Goal: Task Accomplishment & Management: Use online tool/utility

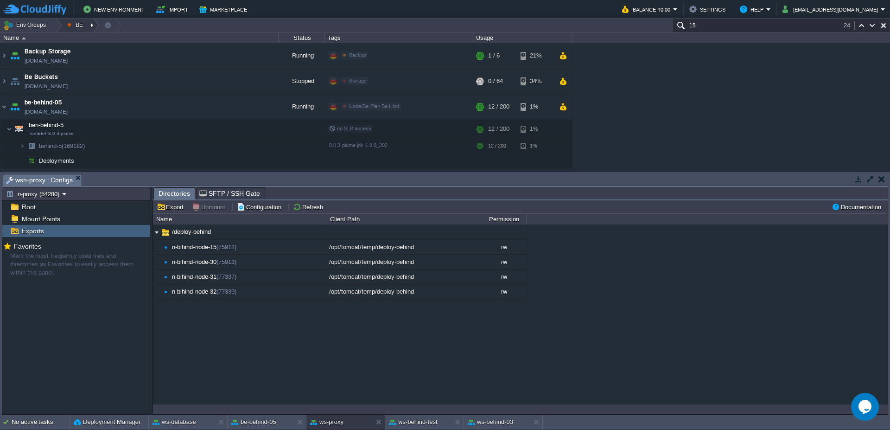
click at [91, 22] on div at bounding box center [93, 25] width 13 height 13
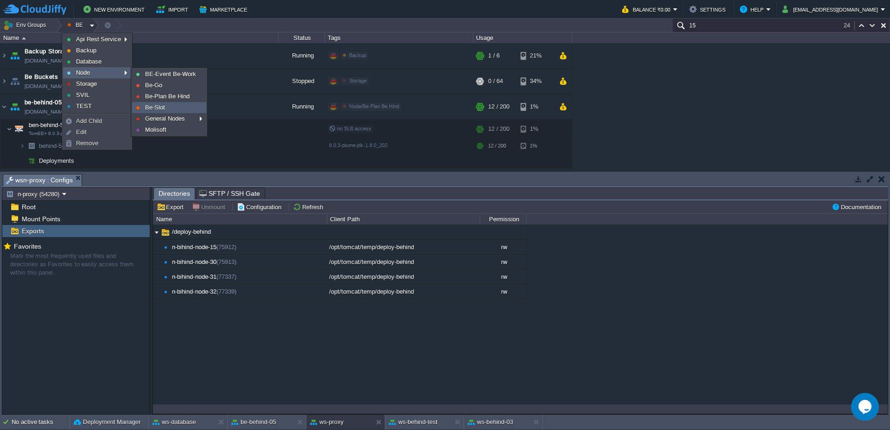
click at [166, 111] on link "Be-Slot" at bounding box center [169, 107] width 73 height 10
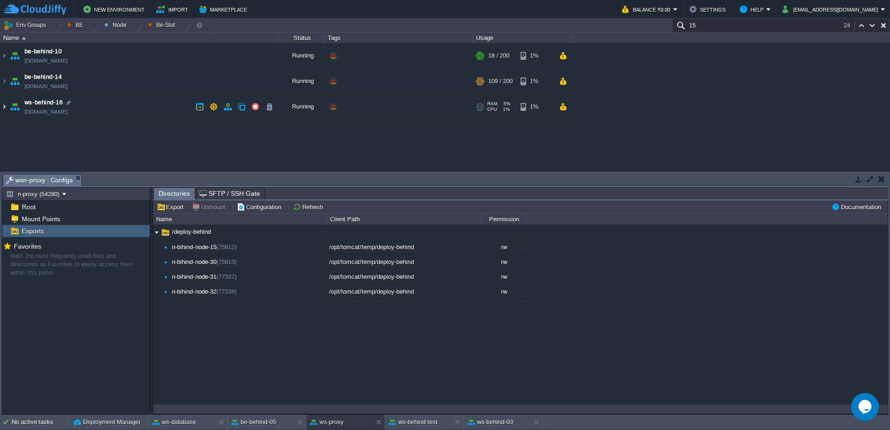
click at [4, 106] on img at bounding box center [3, 106] width 7 height 25
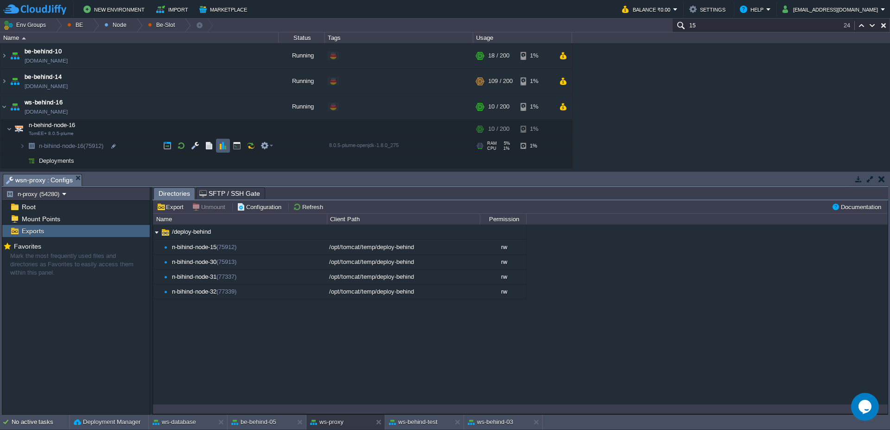
click at [229, 151] on td at bounding box center [223, 146] width 14 height 14
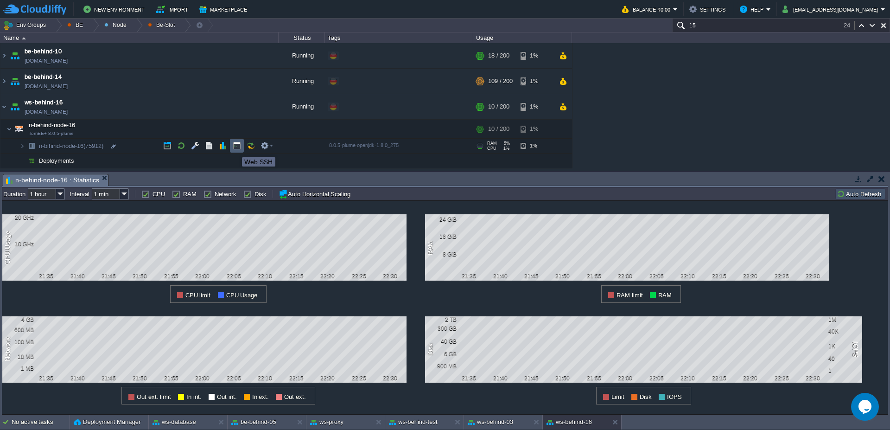
click at [235, 149] on button "button" at bounding box center [237, 145] width 8 height 8
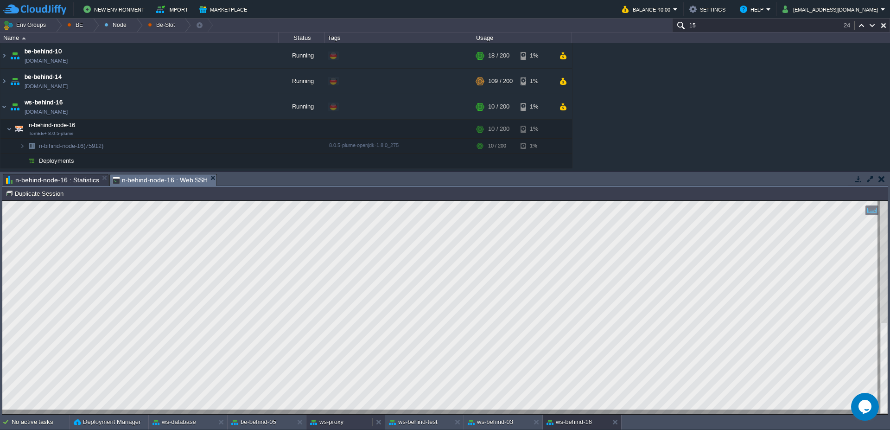
click at [334, 418] on button "ws-proxy" at bounding box center [326, 421] width 33 height 9
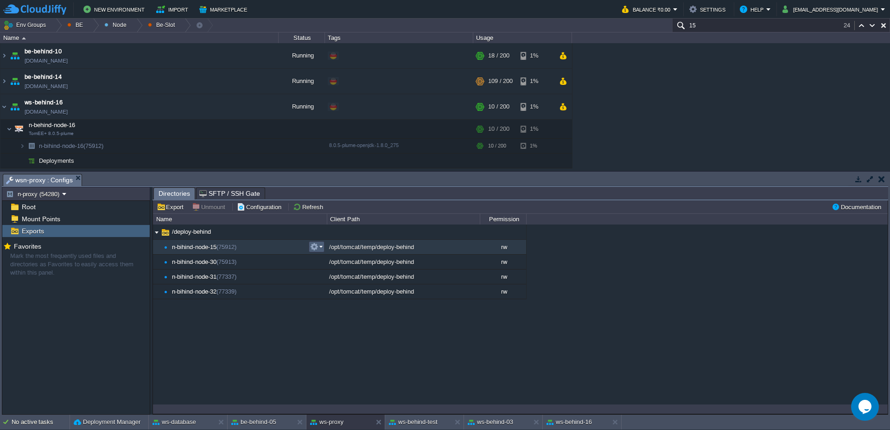
click at [321, 248] on em at bounding box center [316, 246] width 13 height 8
click at [333, 260] on span "Unmount" at bounding box center [335, 258] width 24 height 7
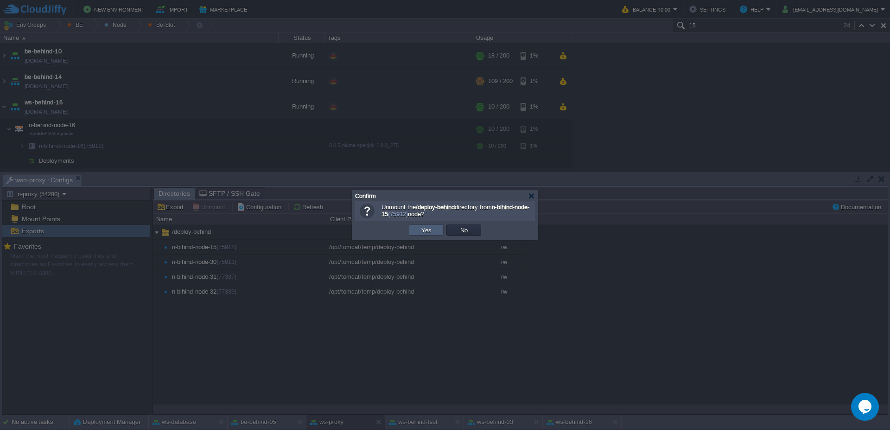
click at [435, 232] on td "Yes" at bounding box center [426, 229] width 35 height 11
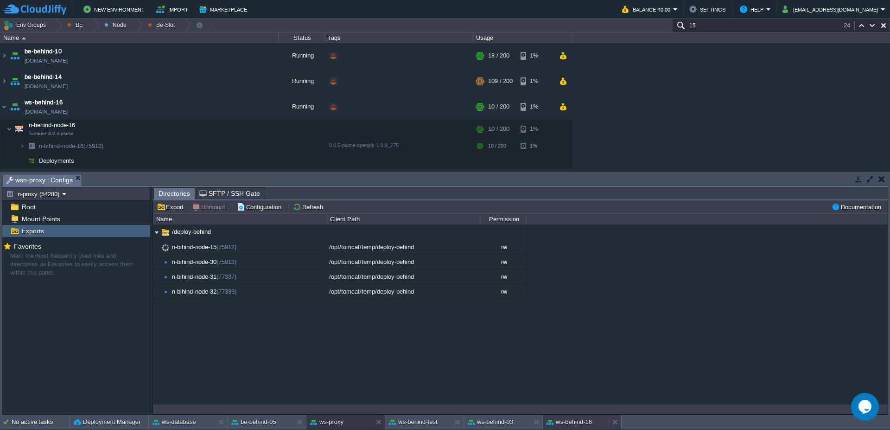
click at [584, 421] on button "ws-behind-16" at bounding box center [569, 421] width 45 height 9
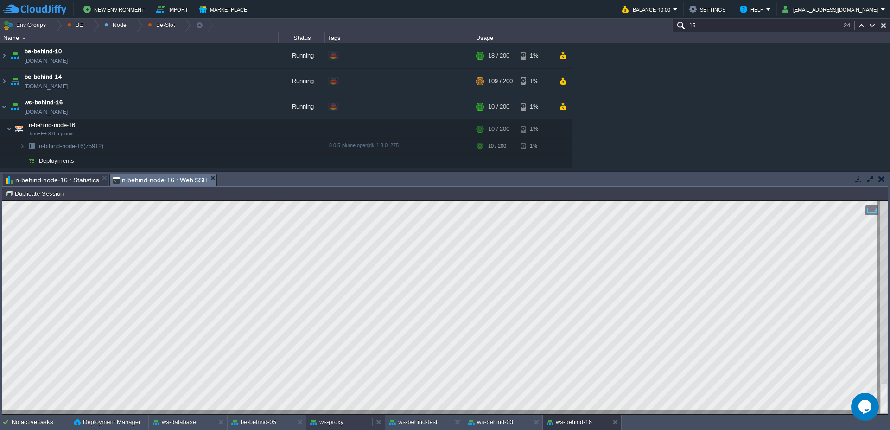
click at [345, 425] on div "ws-proxy" at bounding box center [339, 421] width 66 height 15
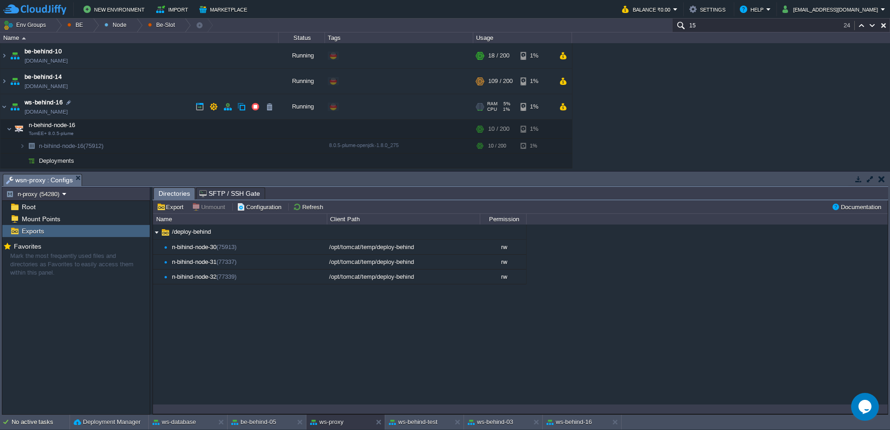
click at [7, 107] on img at bounding box center [3, 106] width 7 height 25
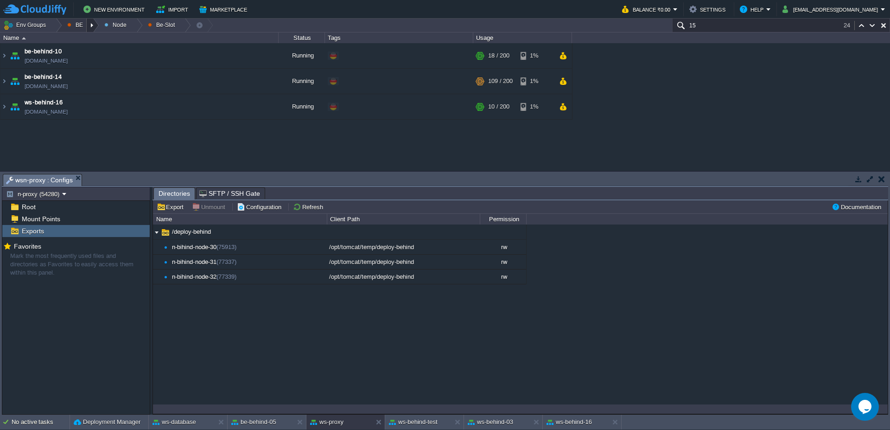
click at [89, 26] on div at bounding box center [93, 25] width 13 height 13
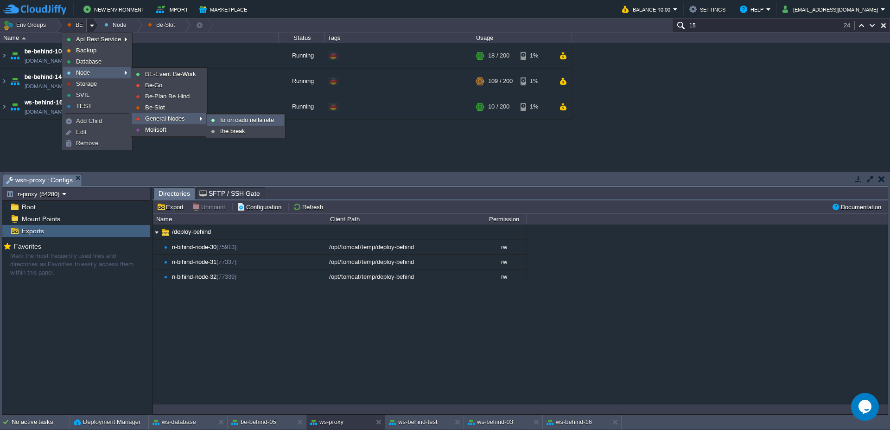
click at [226, 118] on span "Io on cado nella rete" at bounding box center [247, 119] width 54 height 7
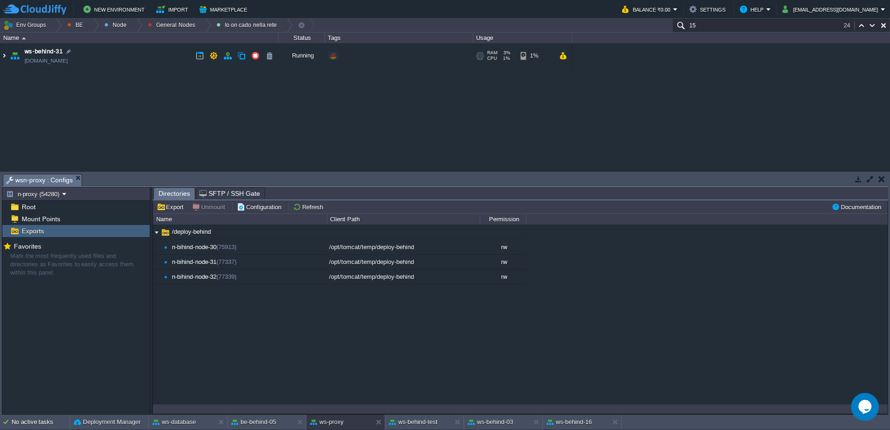
click at [3, 57] on img at bounding box center [3, 55] width 7 height 25
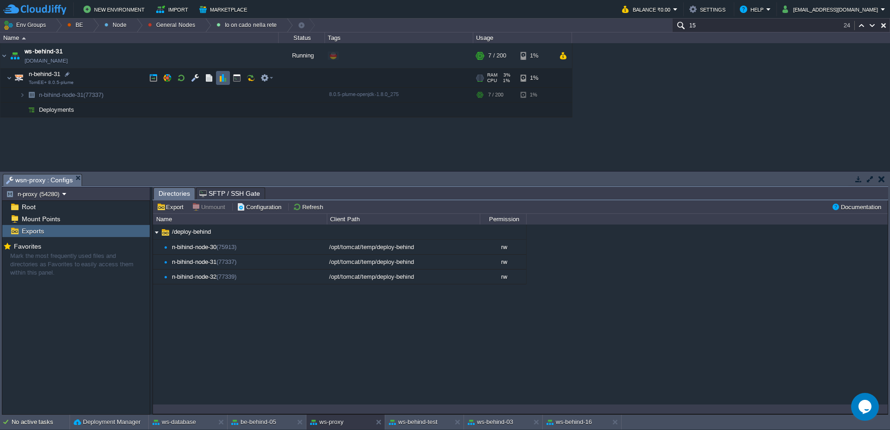
click at [220, 81] on button "button" at bounding box center [223, 78] width 8 height 8
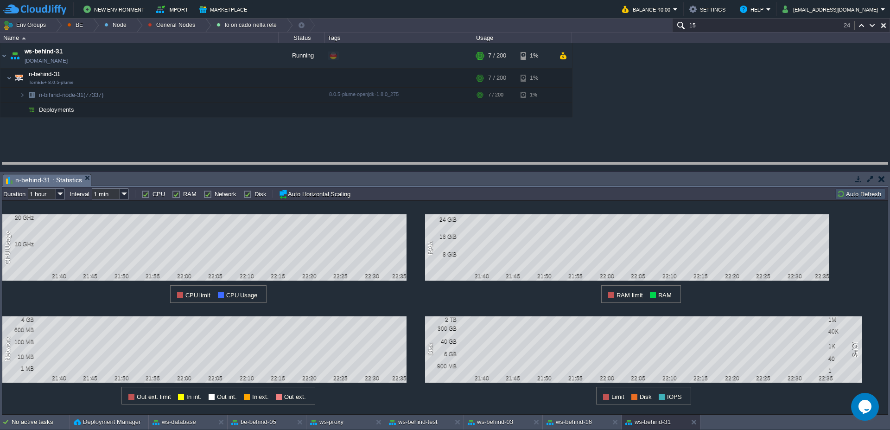
drag, startPoint x: 499, startPoint y: 183, endPoint x: 502, endPoint y: 171, distance: 12.4
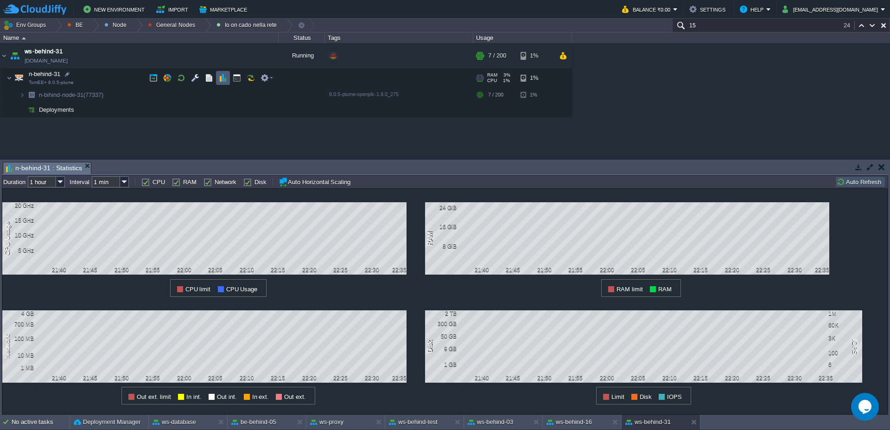
click at [228, 75] on td at bounding box center [223, 78] width 14 height 14
click at [236, 78] on button "button" at bounding box center [237, 78] width 8 height 8
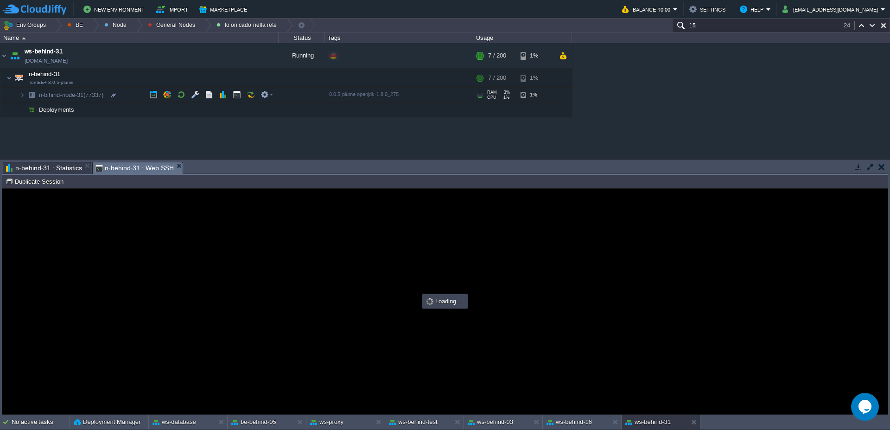
type input "#000000"
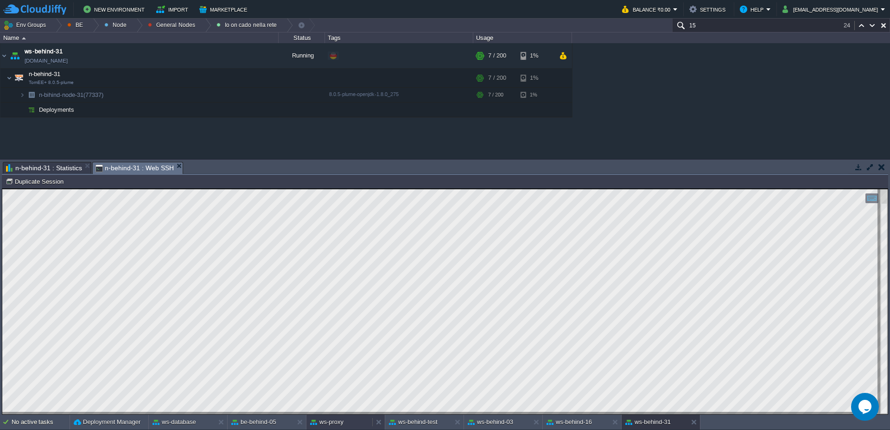
click at [332, 420] on button "ws-proxy" at bounding box center [326, 421] width 33 height 9
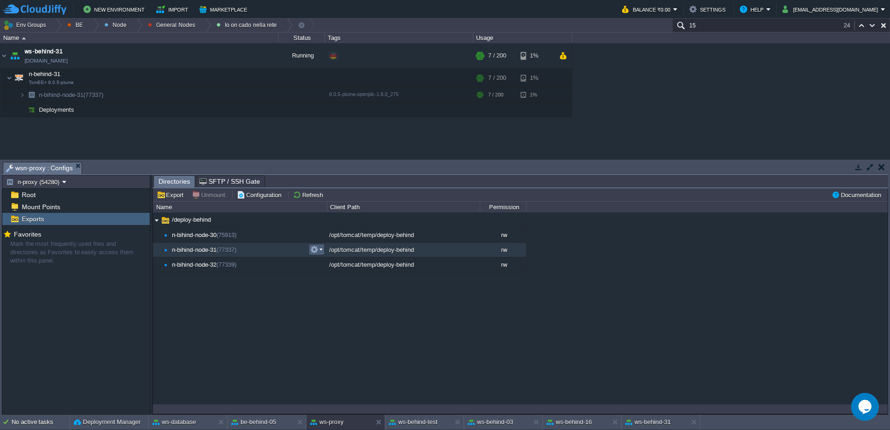
click at [321, 250] on em at bounding box center [316, 249] width 13 height 8
click at [325, 265] on link "Unmount" at bounding box center [334, 262] width 46 height 10
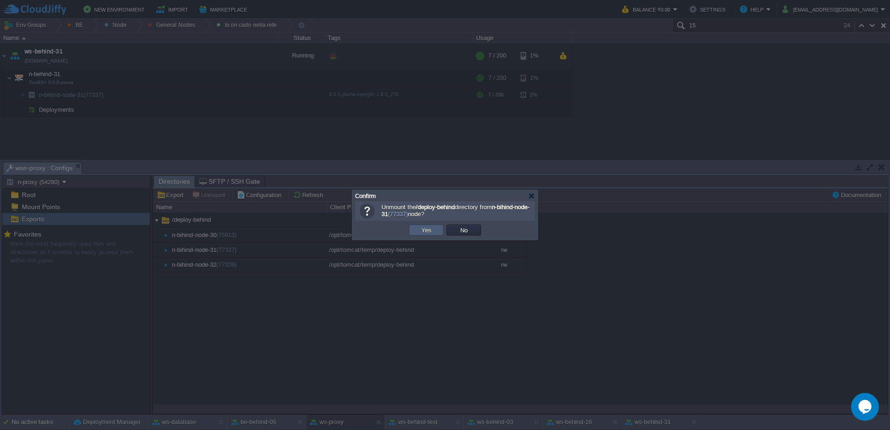
click at [427, 230] on button "Yes" at bounding box center [427, 230] width 16 height 8
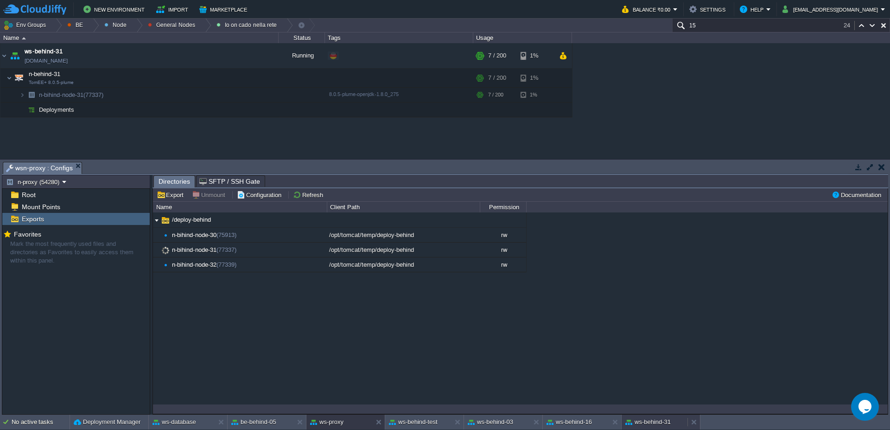
click at [656, 423] on button "ws-behind-31" at bounding box center [647, 421] width 45 height 9
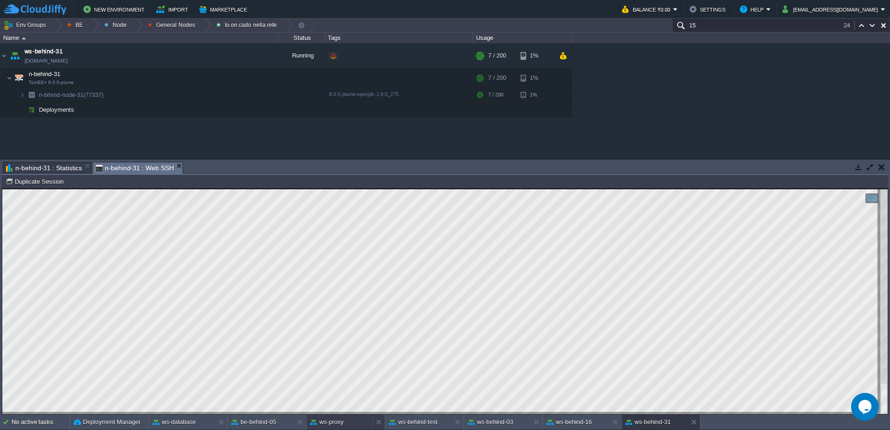
click at [337, 422] on button "ws-proxy" at bounding box center [326, 421] width 33 height 9
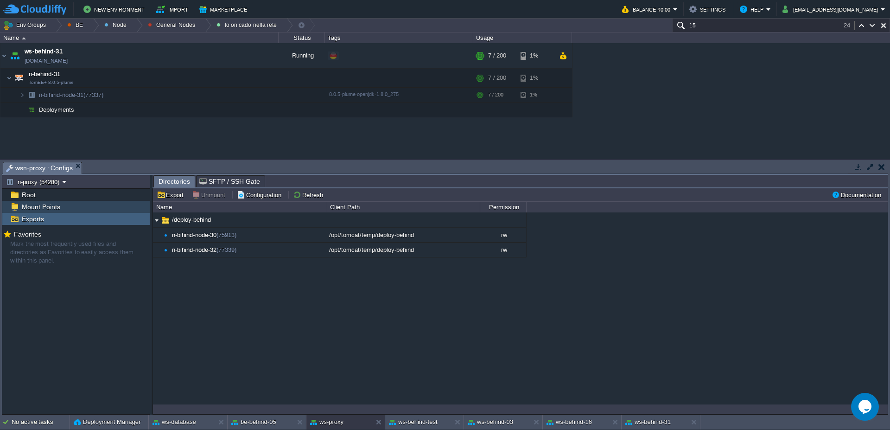
click at [70, 203] on div "Mount Points" at bounding box center [75, 207] width 147 height 12
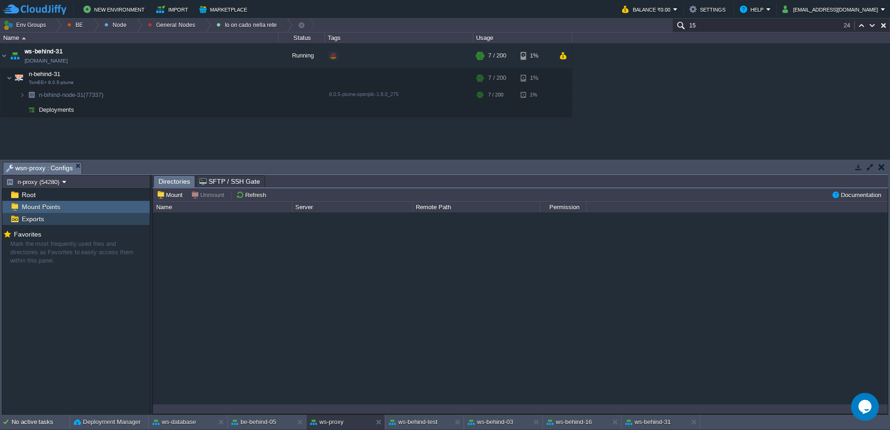
click at [41, 219] on span "Exports" at bounding box center [33, 219] width 26 height 8
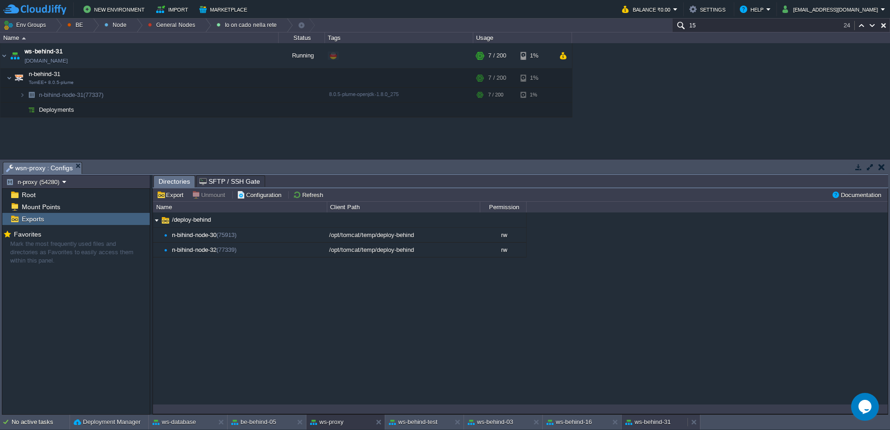
click at [647, 423] on button "ws-behind-31" at bounding box center [647, 421] width 45 height 9
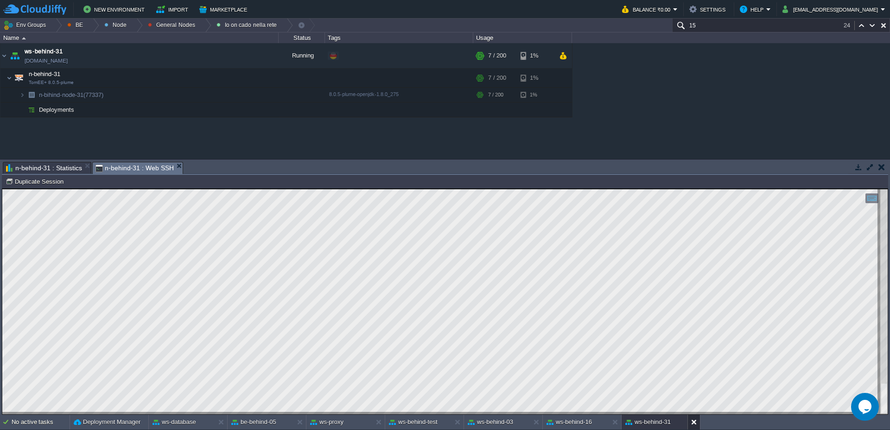
click at [697, 425] on button at bounding box center [695, 421] width 9 height 9
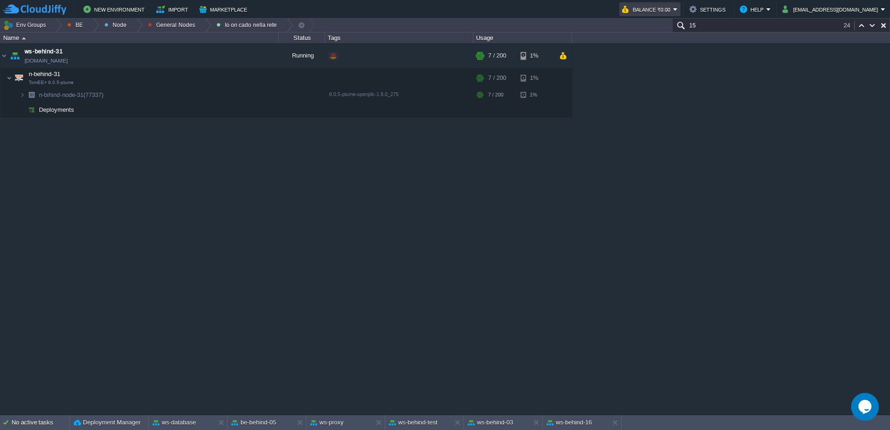
click at [673, 10] on button "Balance ₹0.00" at bounding box center [647, 9] width 51 height 11
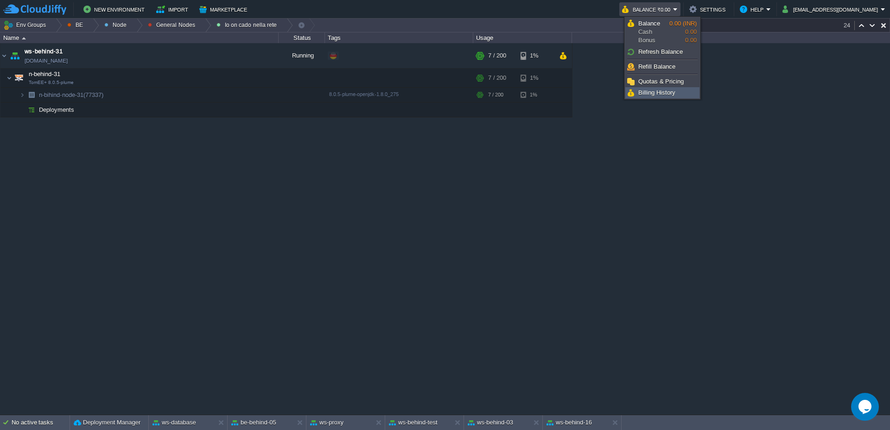
click at [683, 93] on link "Billing History" at bounding box center [662, 93] width 73 height 10
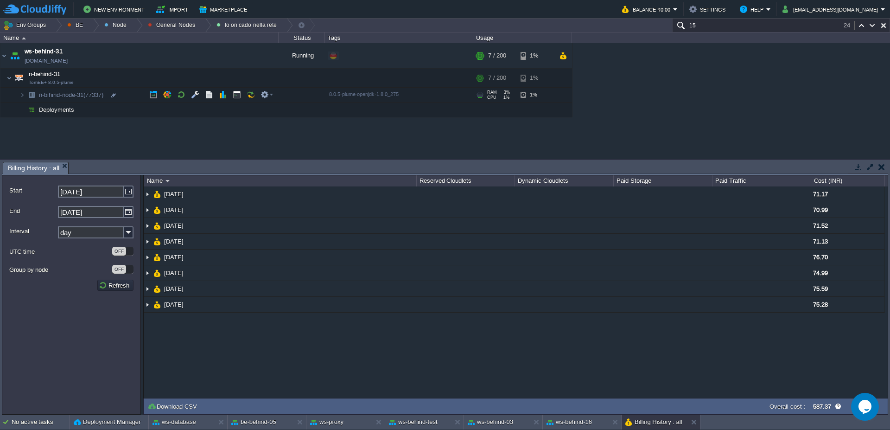
click at [142, 277] on div at bounding box center [142, 295] width 2 height 240
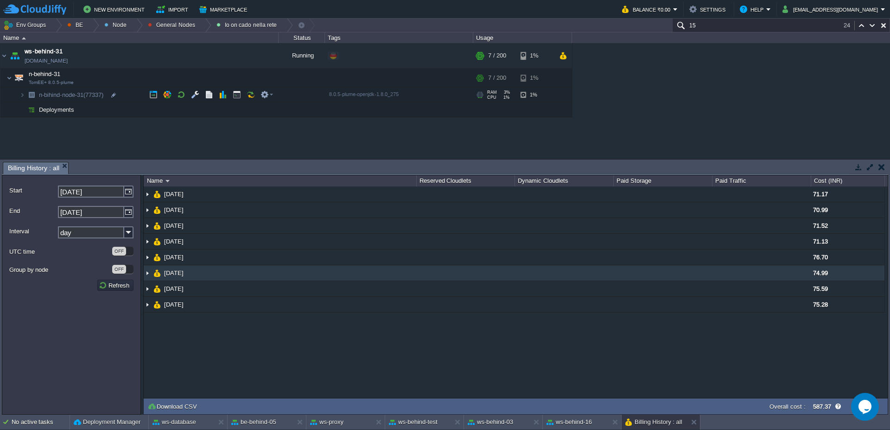
click at [149, 274] on img at bounding box center [147, 272] width 7 height 15
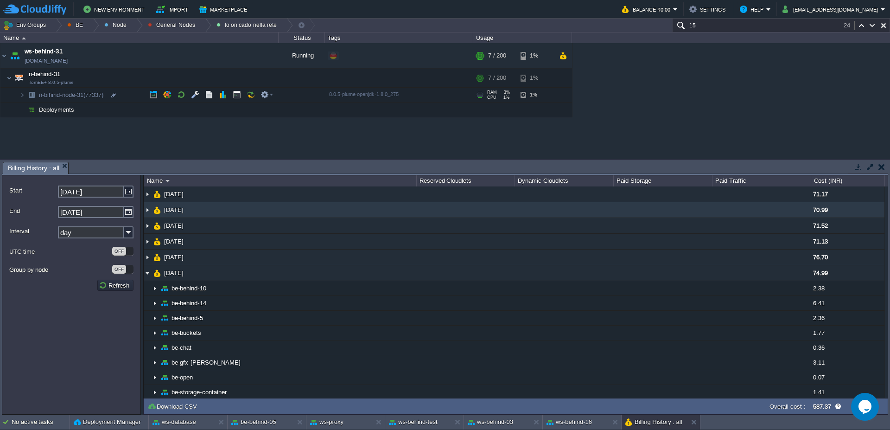
click at [147, 214] on img at bounding box center [147, 209] width 7 height 15
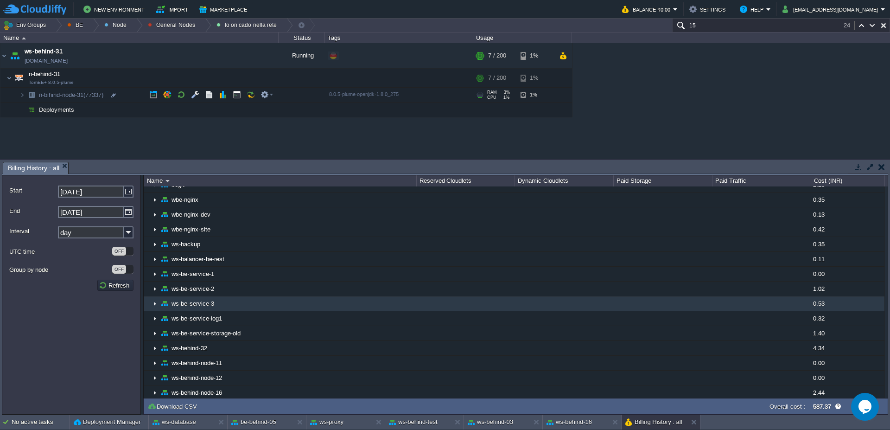
scroll to position [223, 0]
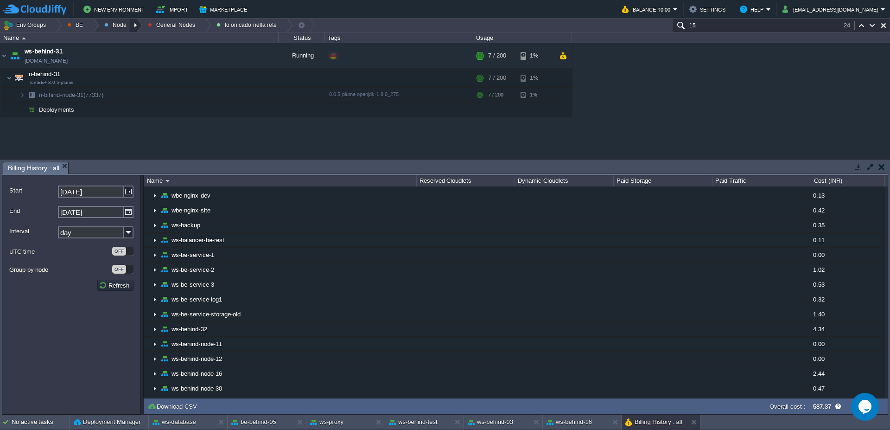
click at [137, 25] on div at bounding box center [136, 25] width 13 height 13
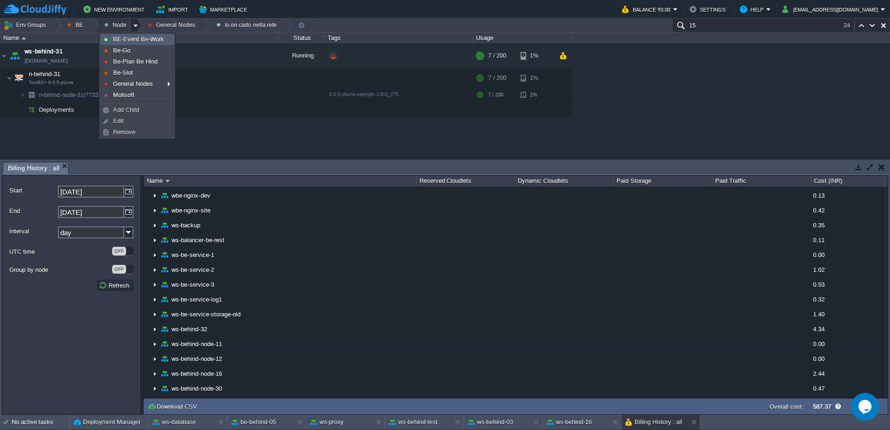
click at [159, 39] on span "BE-Event Be-Work" at bounding box center [138, 39] width 51 height 7
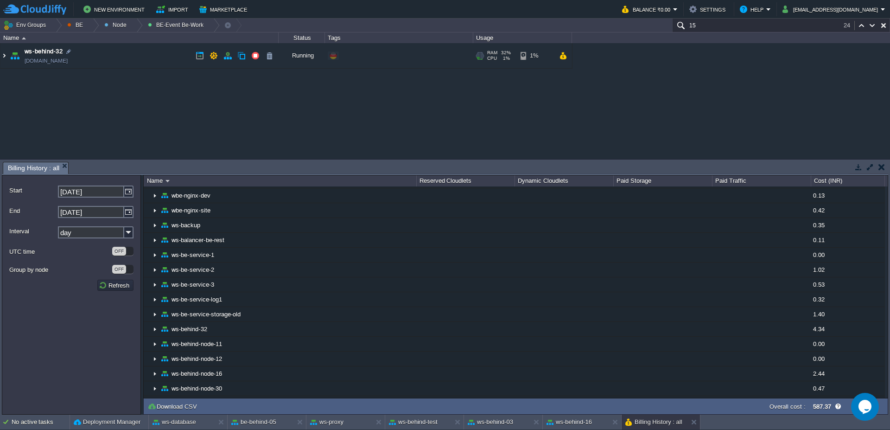
click at [0, 56] on img at bounding box center [3, 55] width 7 height 25
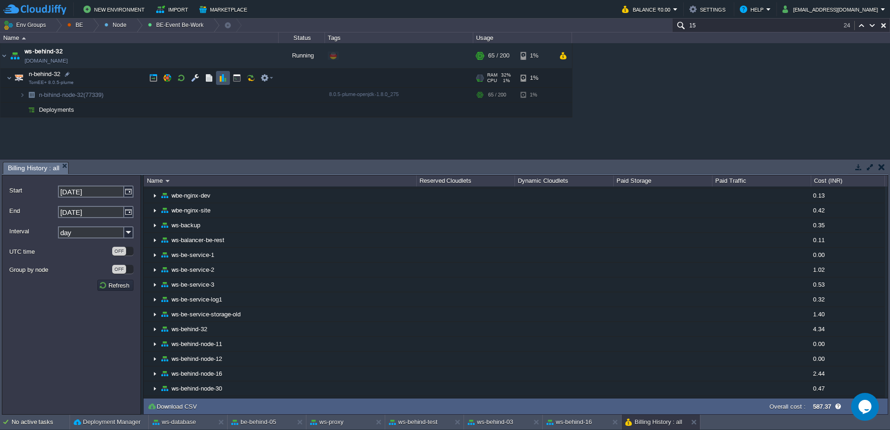
click at [225, 81] on button "button" at bounding box center [223, 78] width 8 height 8
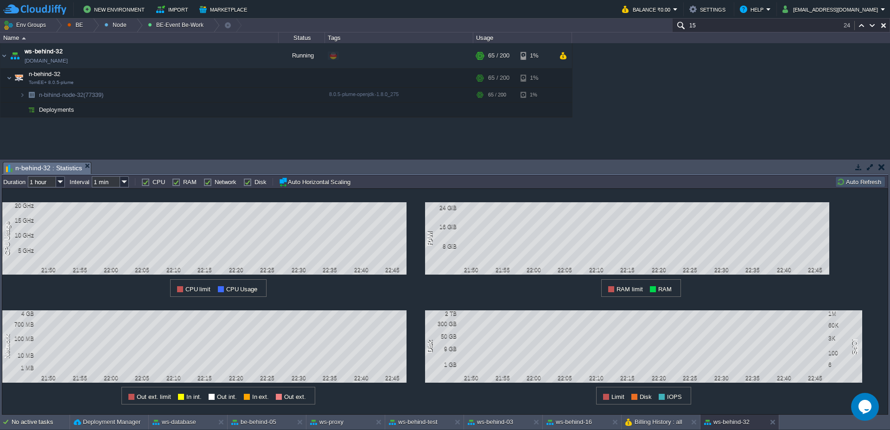
click at [871, 184] on button "Auto Refresh" at bounding box center [860, 182] width 47 height 8
click at [574, 421] on button "ws-behind-16" at bounding box center [569, 421] width 45 height 9
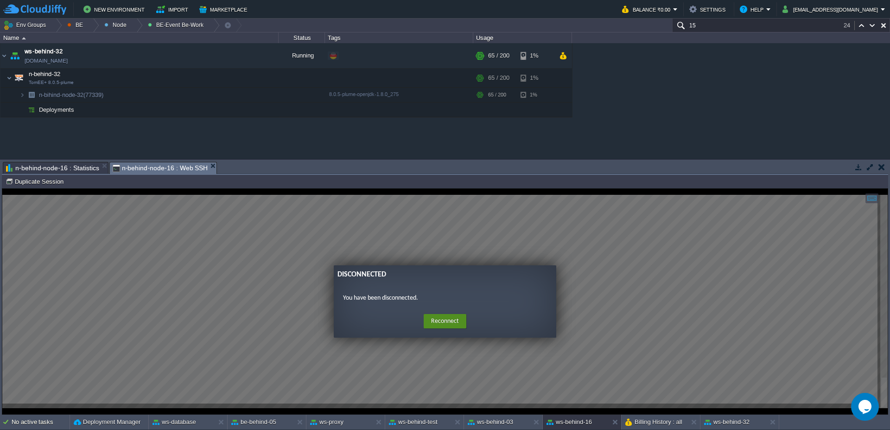
click at [443, 328] on button "Reconnect" at bounding box center [445, 321] width 43 height 15
